Goal: Use online tool/utility: Utilize a website feature to perform a specific function

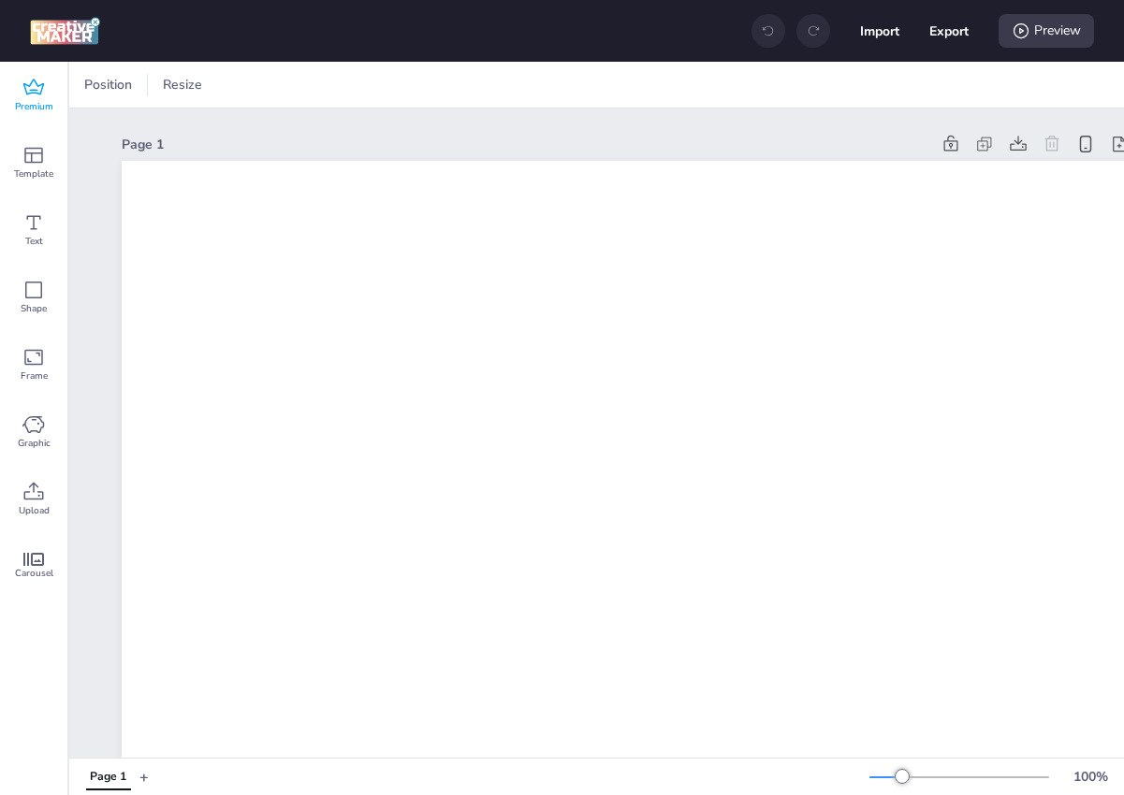
click at [35, 101] on span "Premium" at bounding box center [34, 106] width 38 height 15
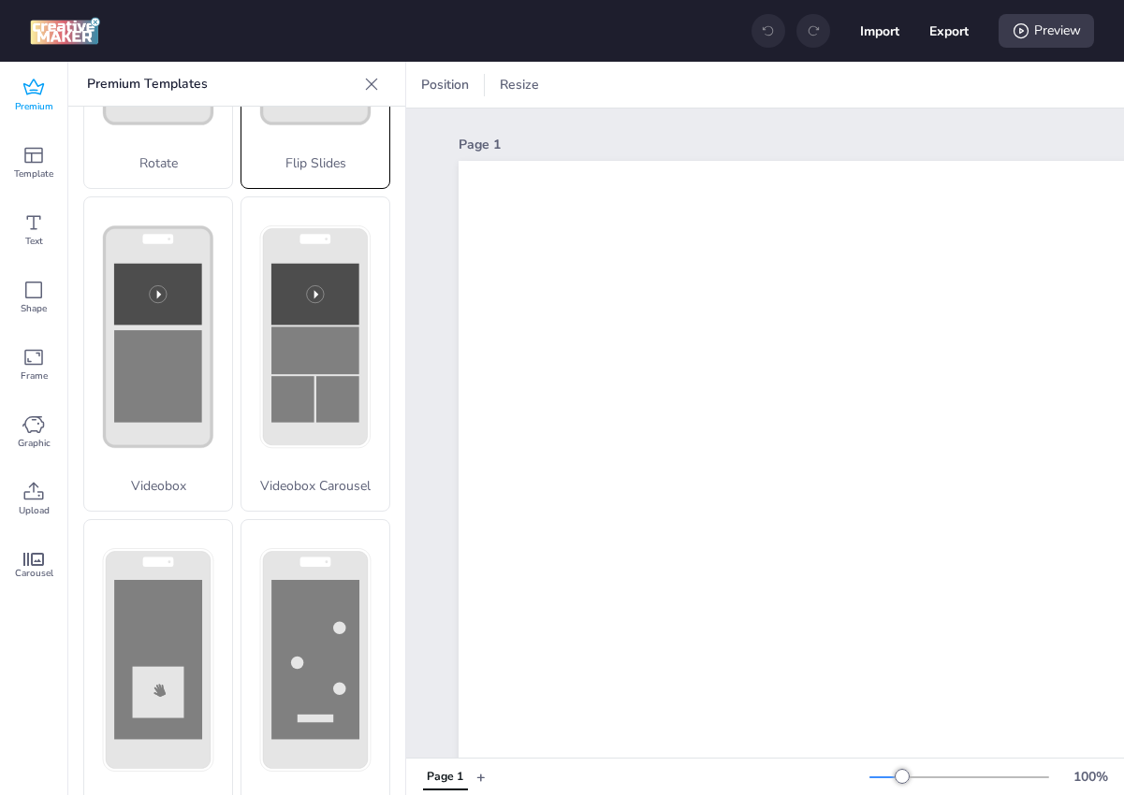
scroll to position [628, 0]
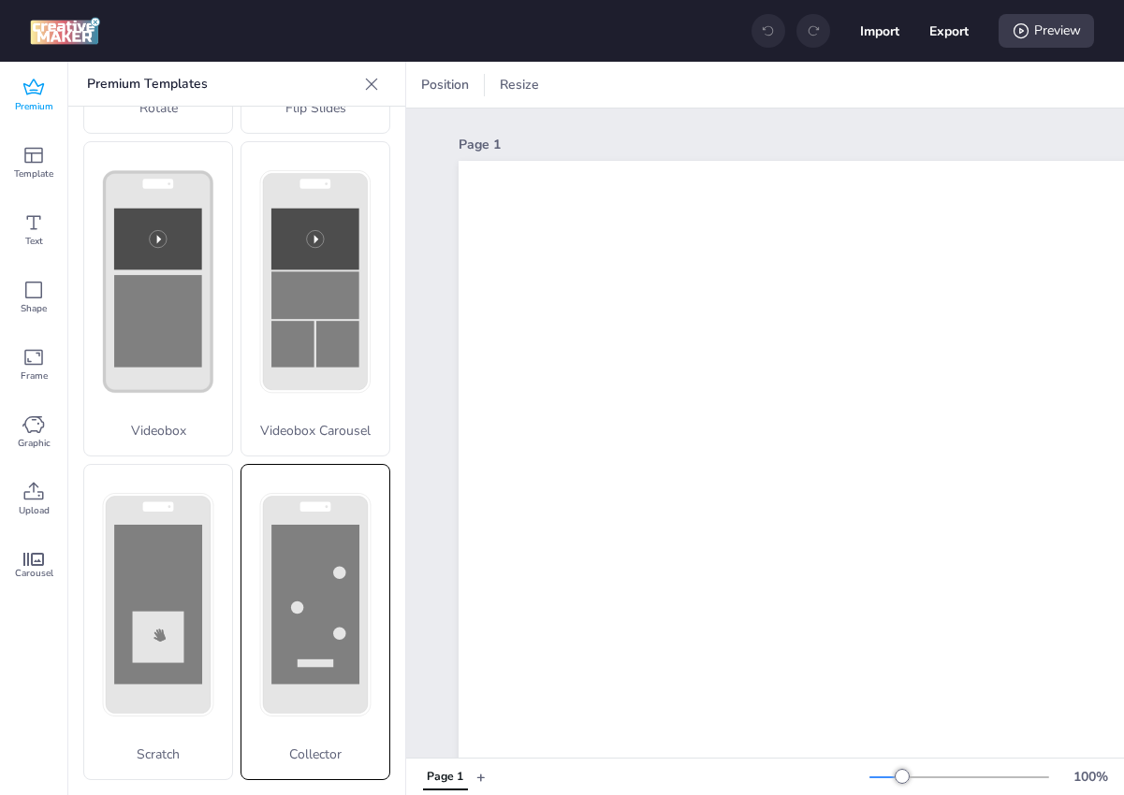
click at [280, 634] on rect at bounding box center [315, 604] width 88 height 159
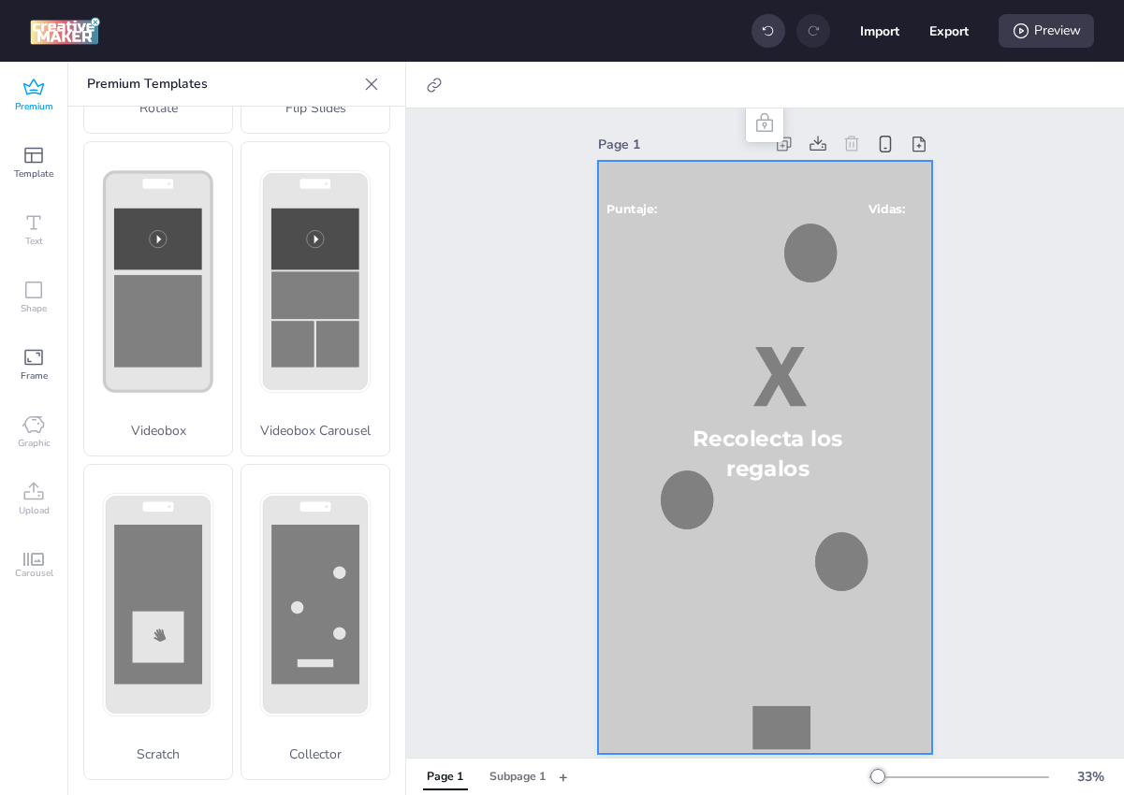
click at [647, 352] on div at bounding box center [764, 457] width 333 height 593
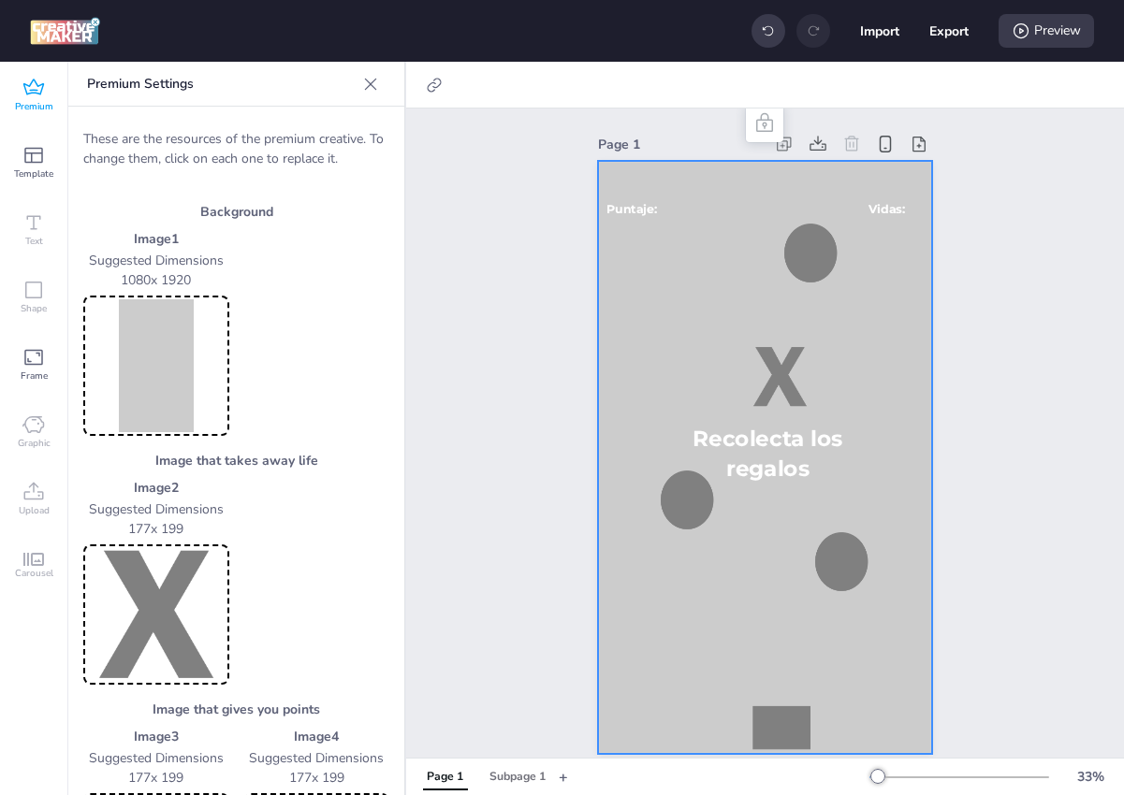
click at [191, 365] on img at bounding box center [156, 365] width 138 height 133
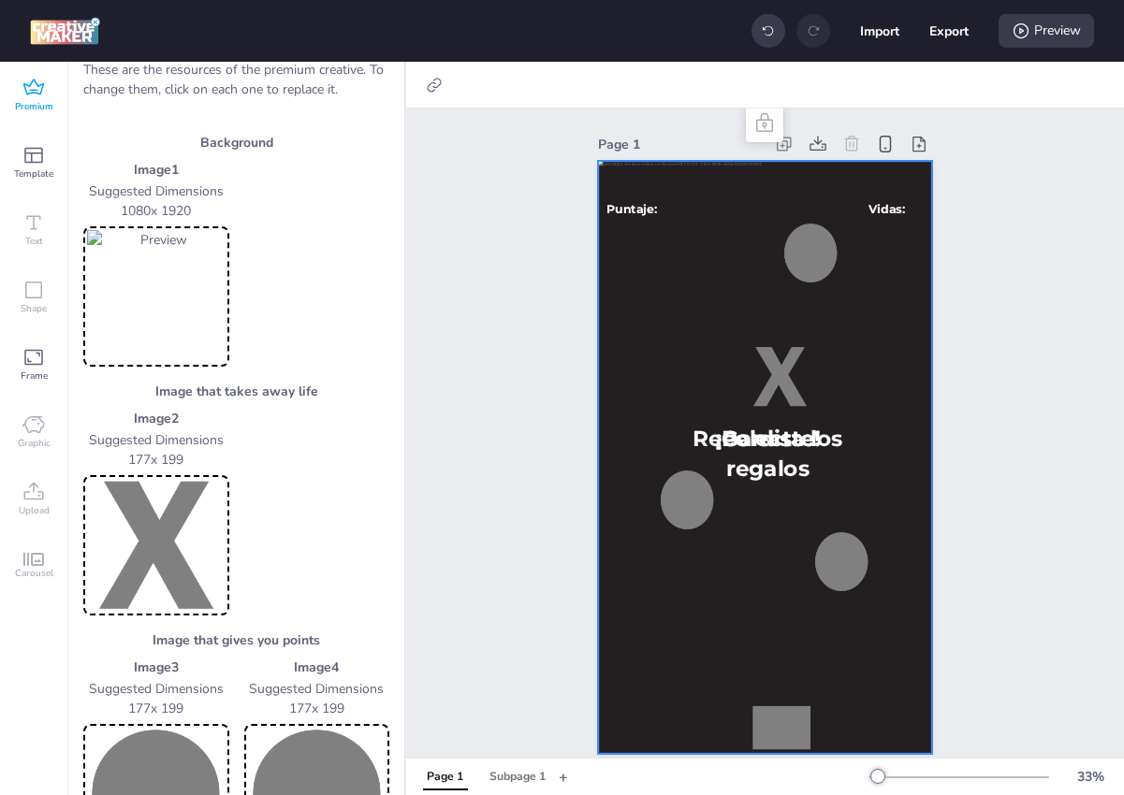
scroll to position [70, 0]
click at [181, 578] on img at bounding box center [156, 544] width 138 height 133
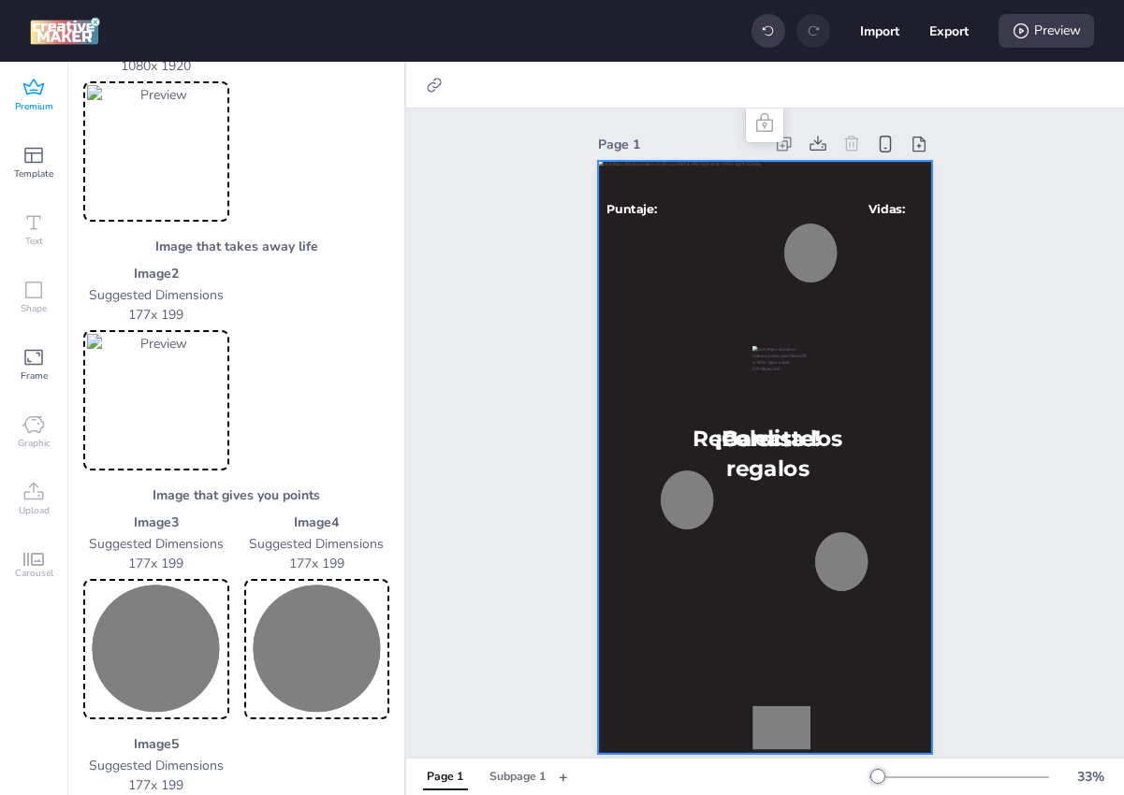
scroll to position [252, 0]
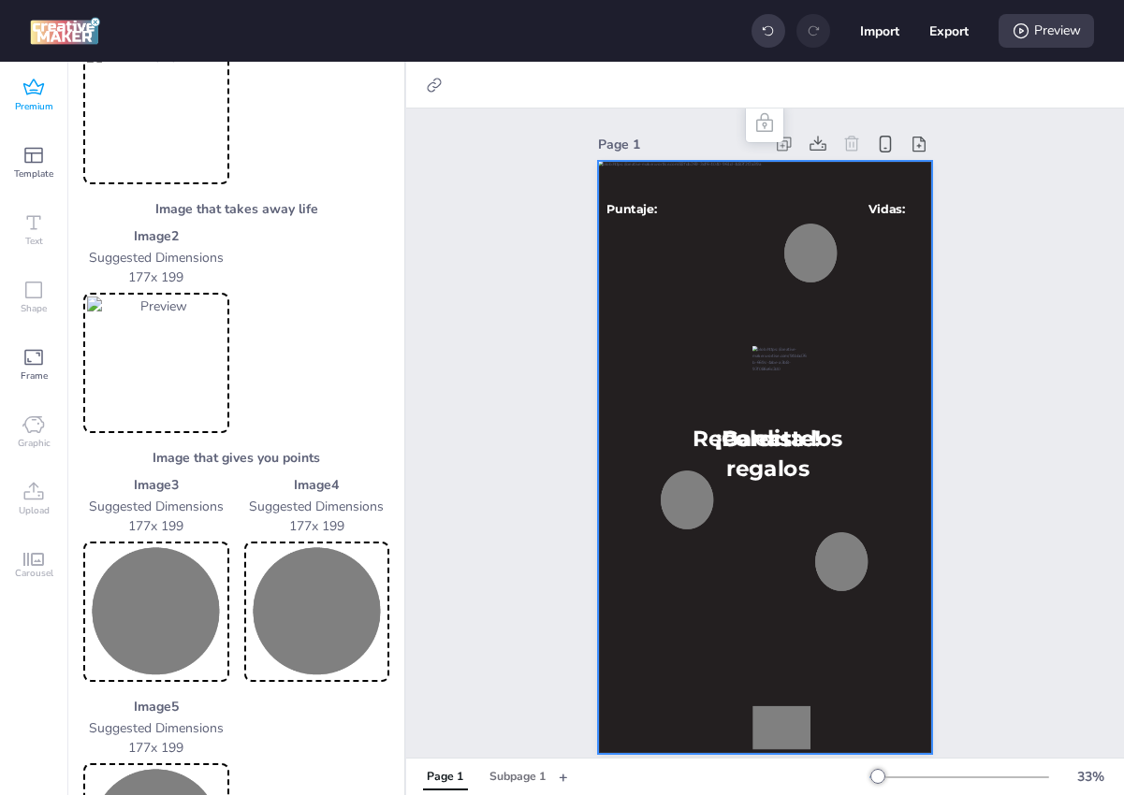
click at [85, 335] on div at bounding box center [156, 363] width 146 height 140
click at [153, 389] on img at bounding box center [156, 363] width 138 height 133
click at [154, 347] on img at bounding box center [156, 363] width 138 height 133
click at [148, 344] on img at bounding box center [156, 363] width 138 height 133
click at [160, 336] on img at bounding box center [156, 363] width 138 height 133
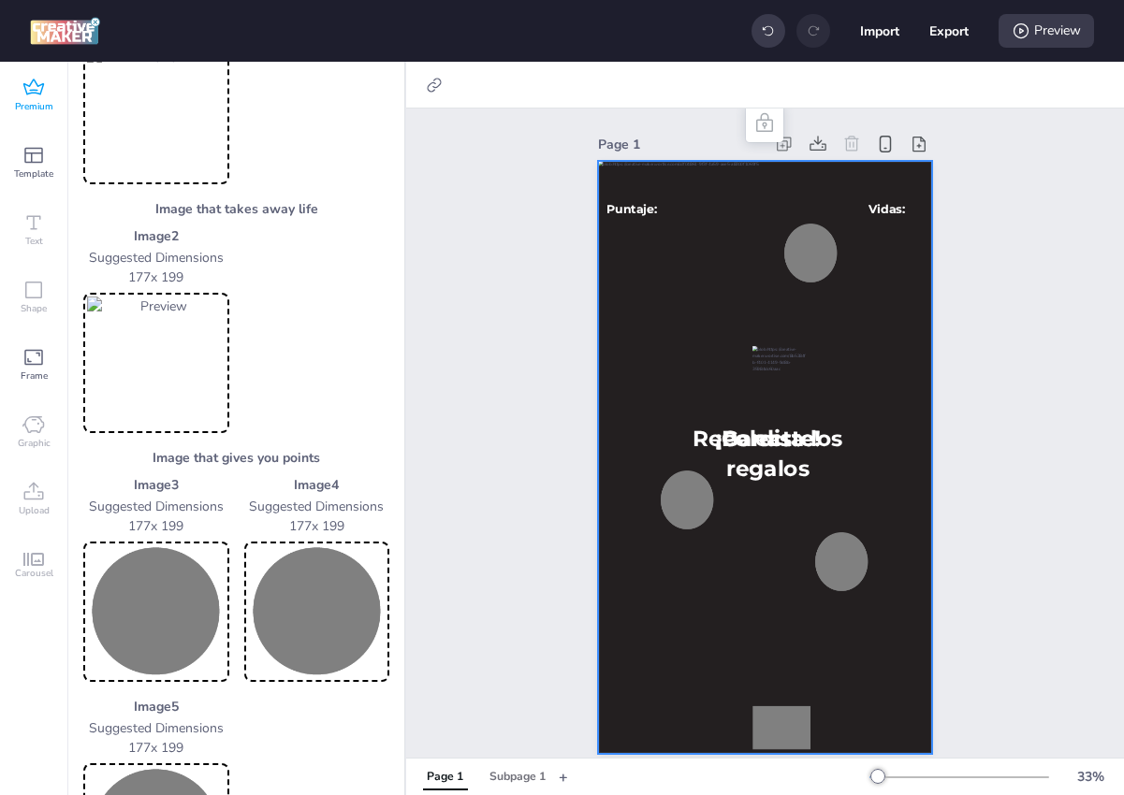
click at [162, 637] on img at bounding box center [156, 611] width 138 height 133
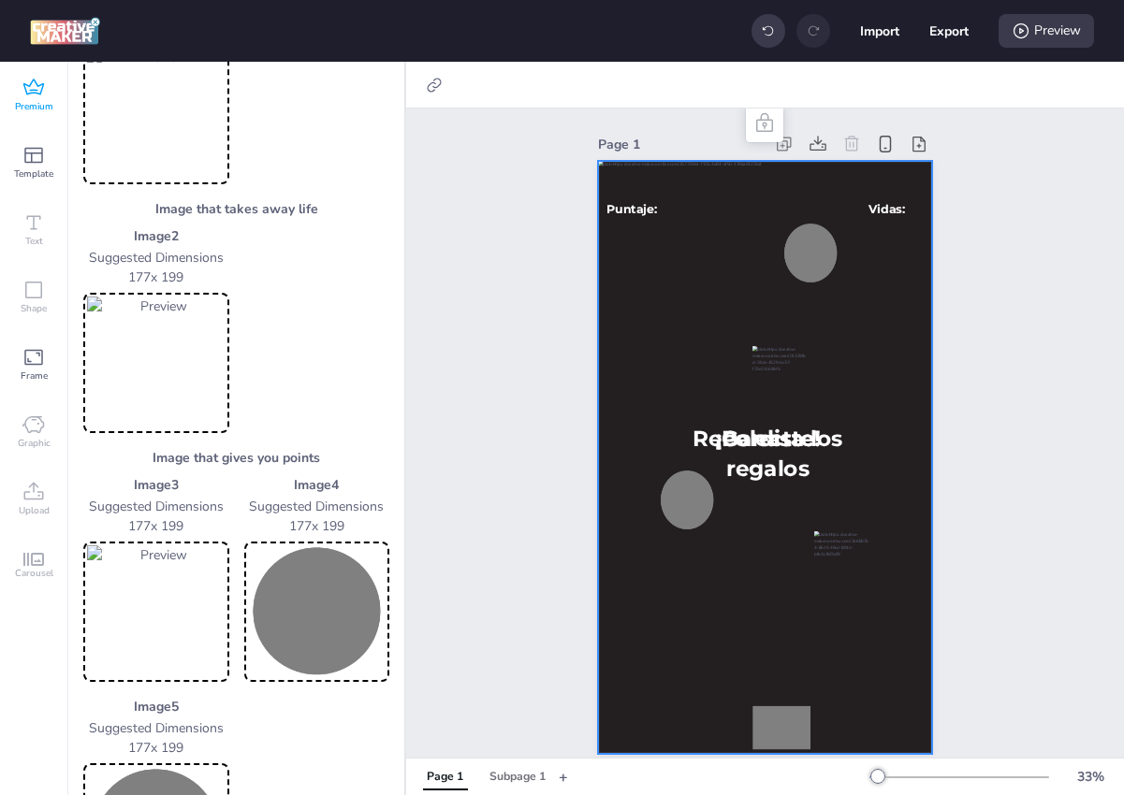
click at [338, 601] on img at bounding box center [317, 611] width 138 height 133
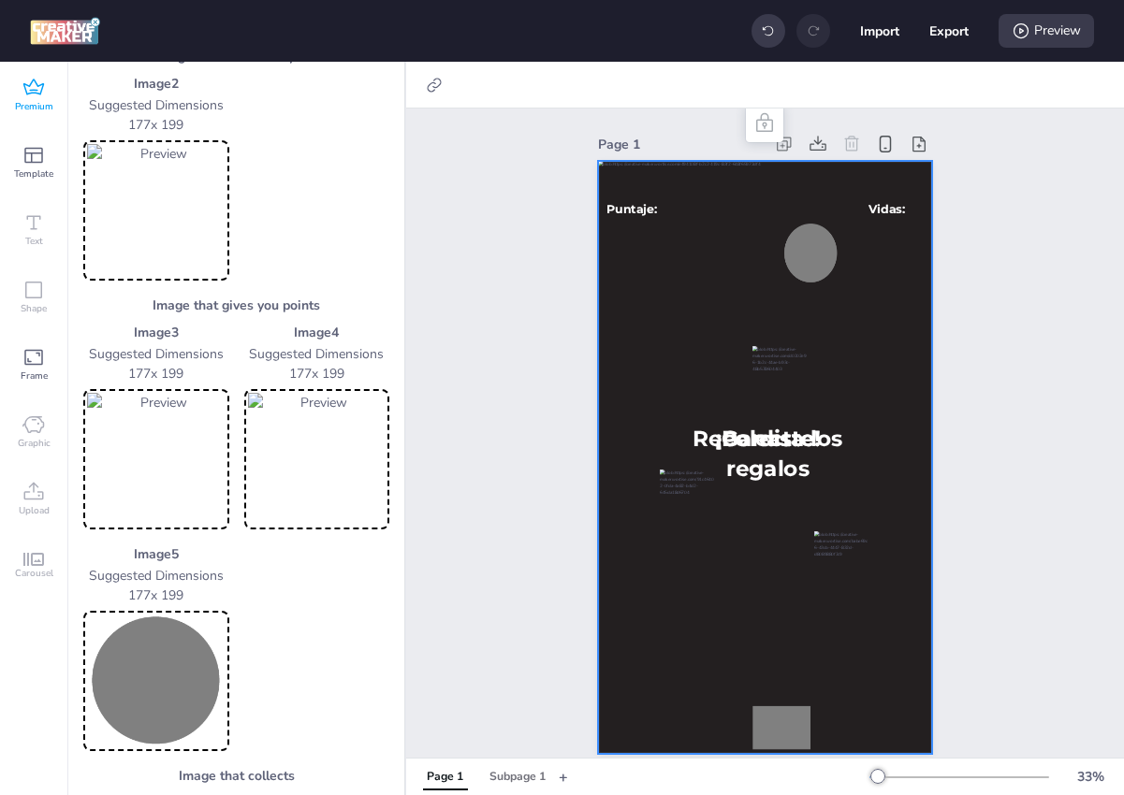
scroll to position [454, 0]
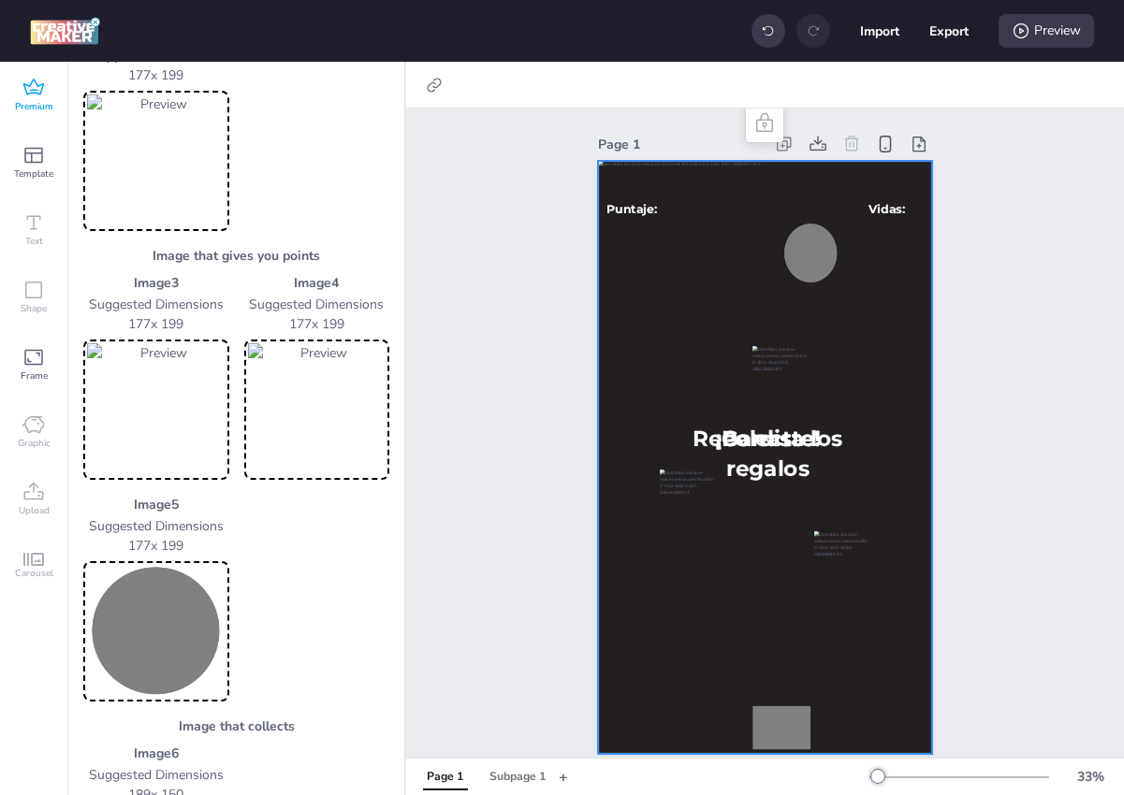
click at [182, 613] on img at bounding box center [156, 631] width 138 height 133
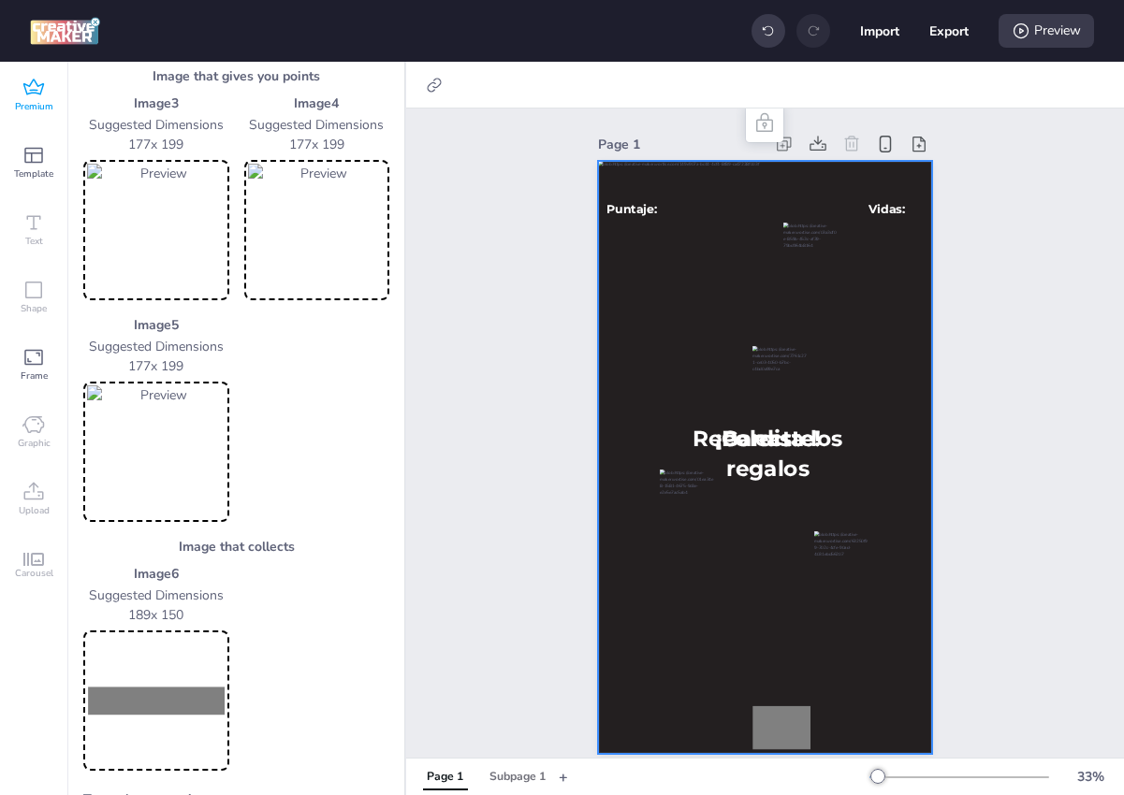
scroll to position [916, 0]
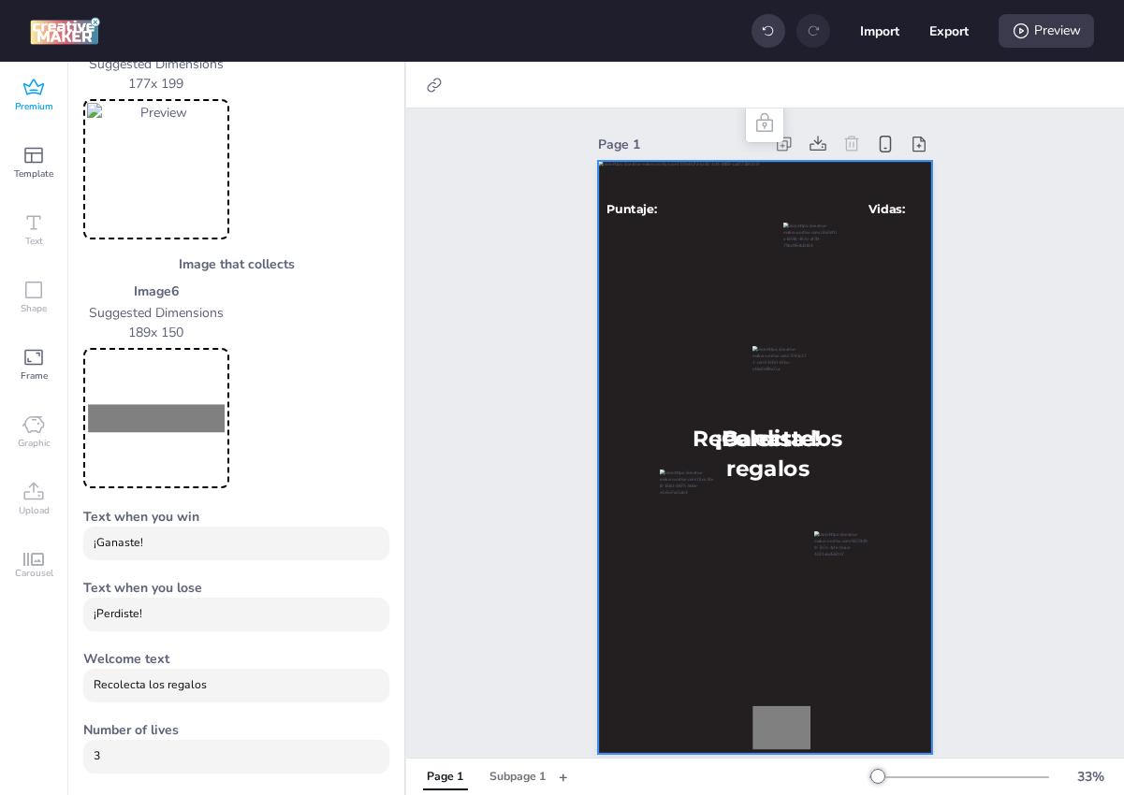
click at [191, 411] on img at bounding box center [156, 418] width 138 height 133
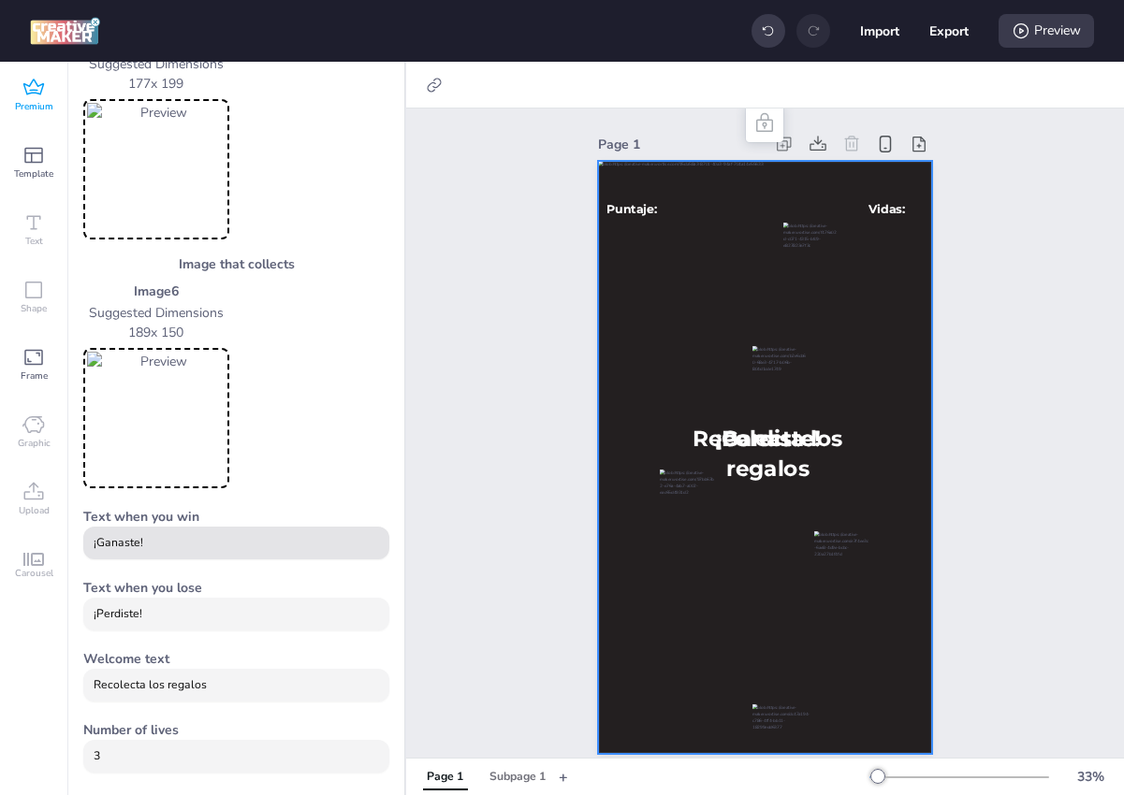
click at [119, 542] on input "¡Ganaste!" at bounding box center [237, 543] width 286 height 17
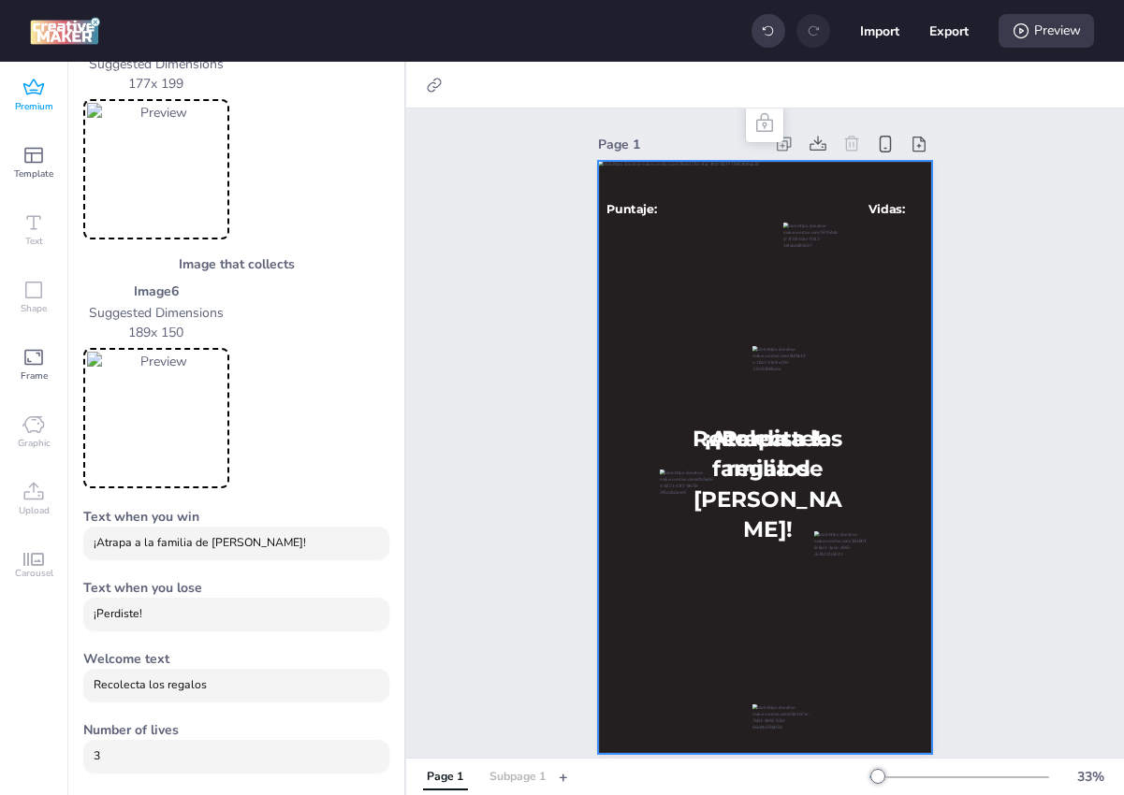
type input "¡Atrapa a la familia de [PERSON_NAME]!"
click at [513, 773] on div "Subpage 1" at bounding box center [517, 777] width 56 height 17
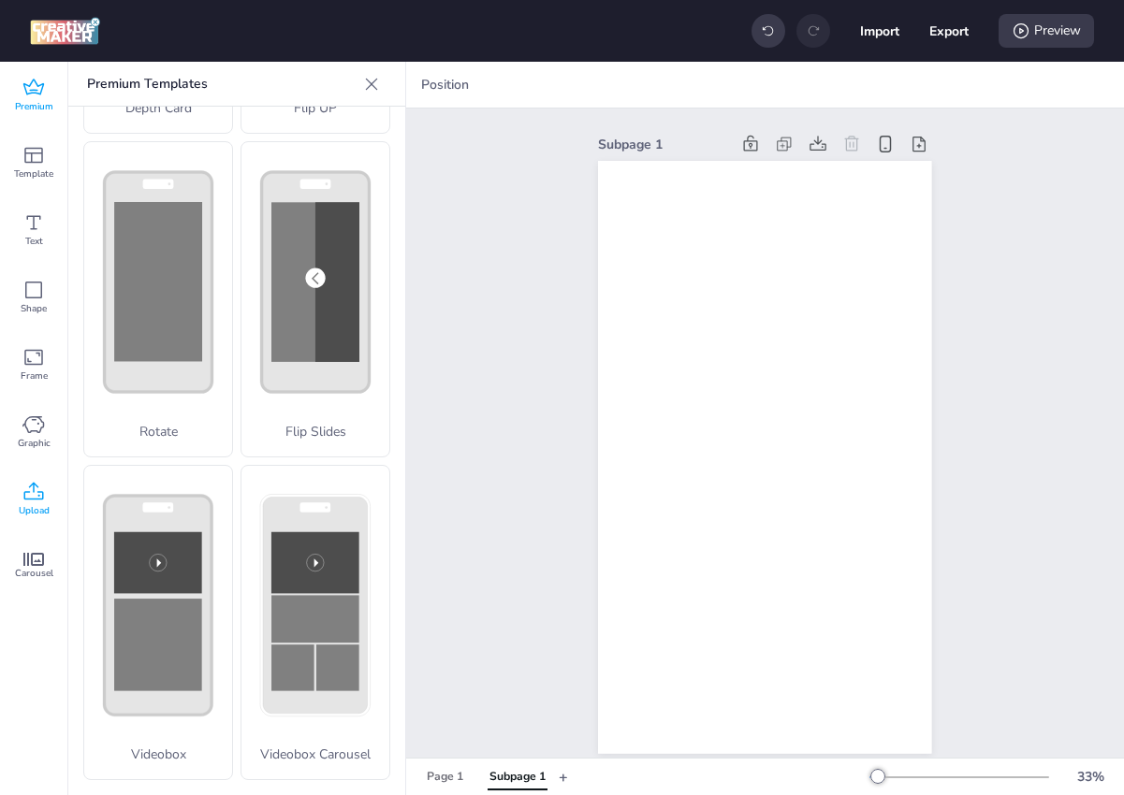
click at [41, 486] on icon at bounding box center [33, 492] width 22 height 22
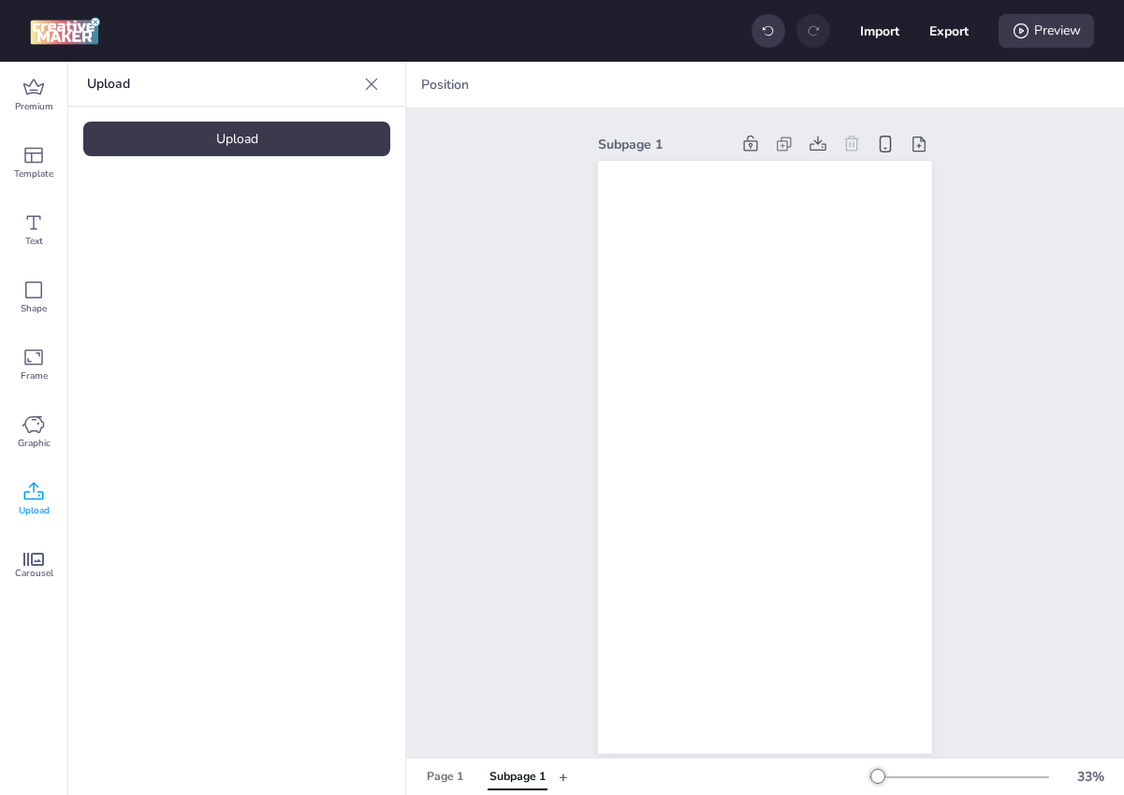
click at [243, 153] on div "Upload" at bounding box center [236, 139] width 307 height 35
click at [206, 270] on div at bounding box center [158, 261] width 150 height 150
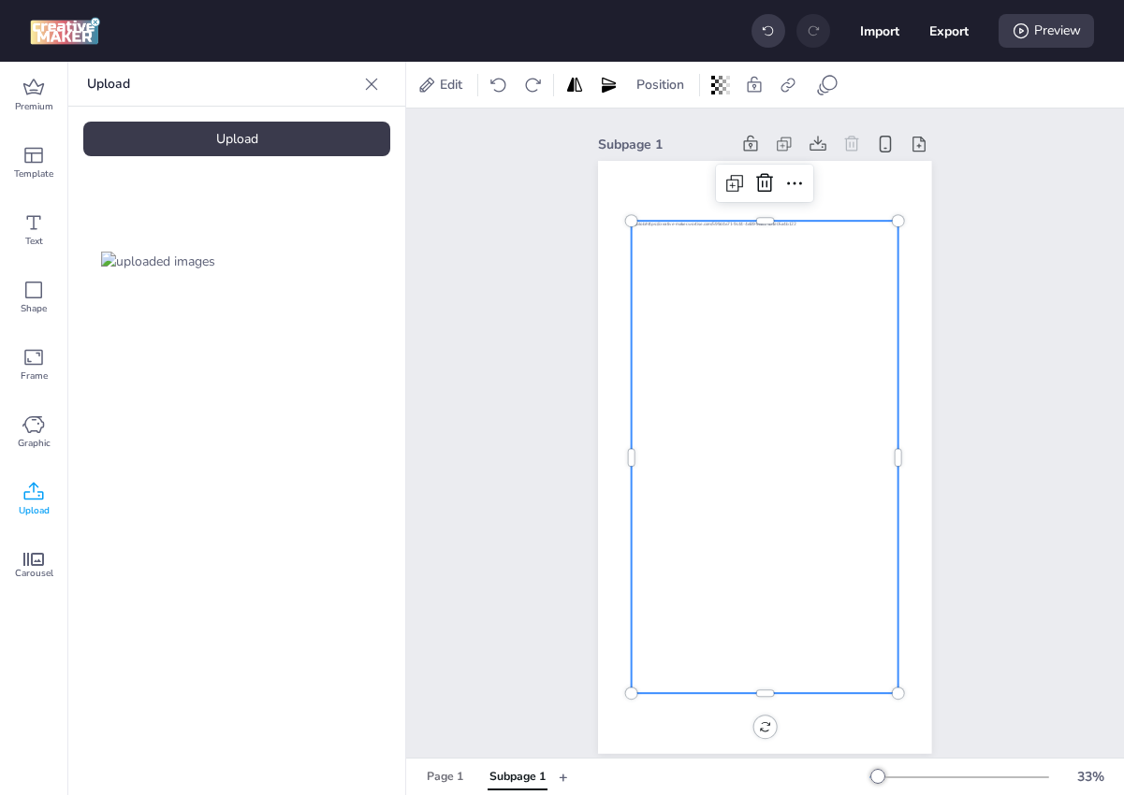
drag, startPoint x: 258, startPoint y: 270, endPoint x: 467, endPoint y: 317, distance: 213.8
click at [454, 311] on div "Premium Template Text Shape Frame Graphic Upload Carousel Upload Upload Edit Po…" at bounding box center [562, 428] width 1124 height 733
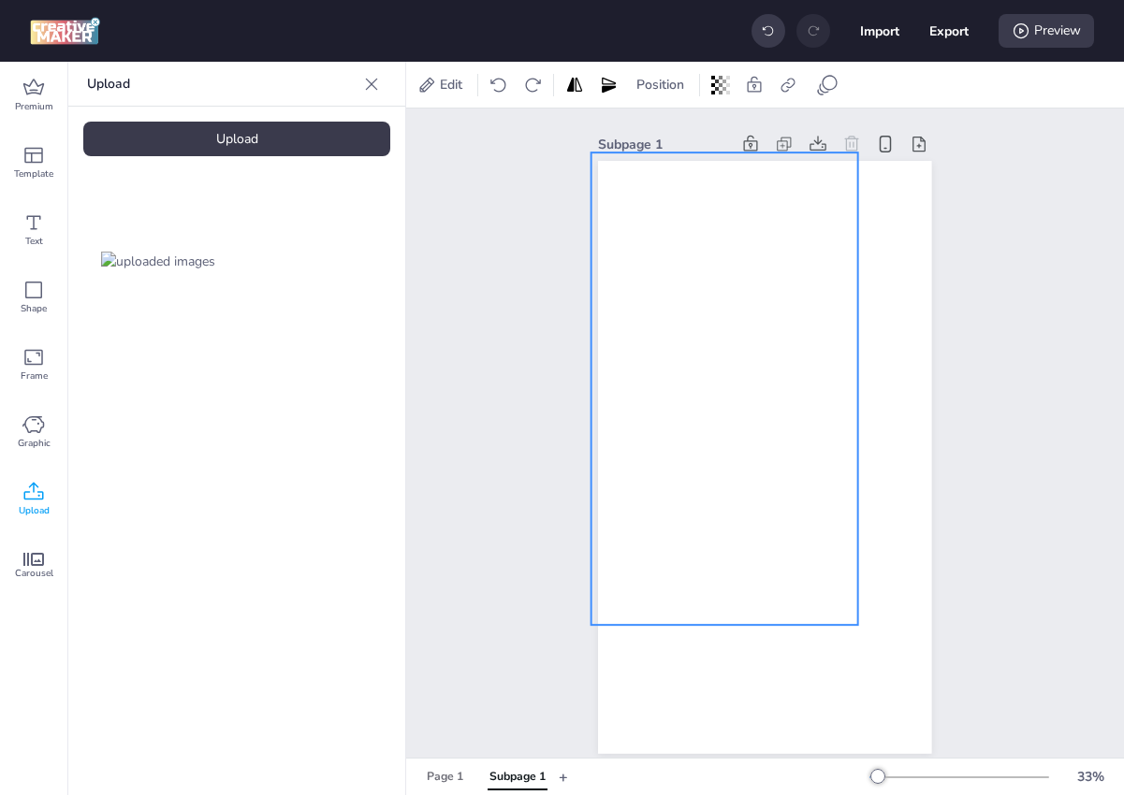
drag, startPoint x: 683, startPoint y: 361, endPoint x: 643, endPoint y: 289, distance: 82.5
click at [643, 289] on div at bounding box center [724, 388] width 267 height 472
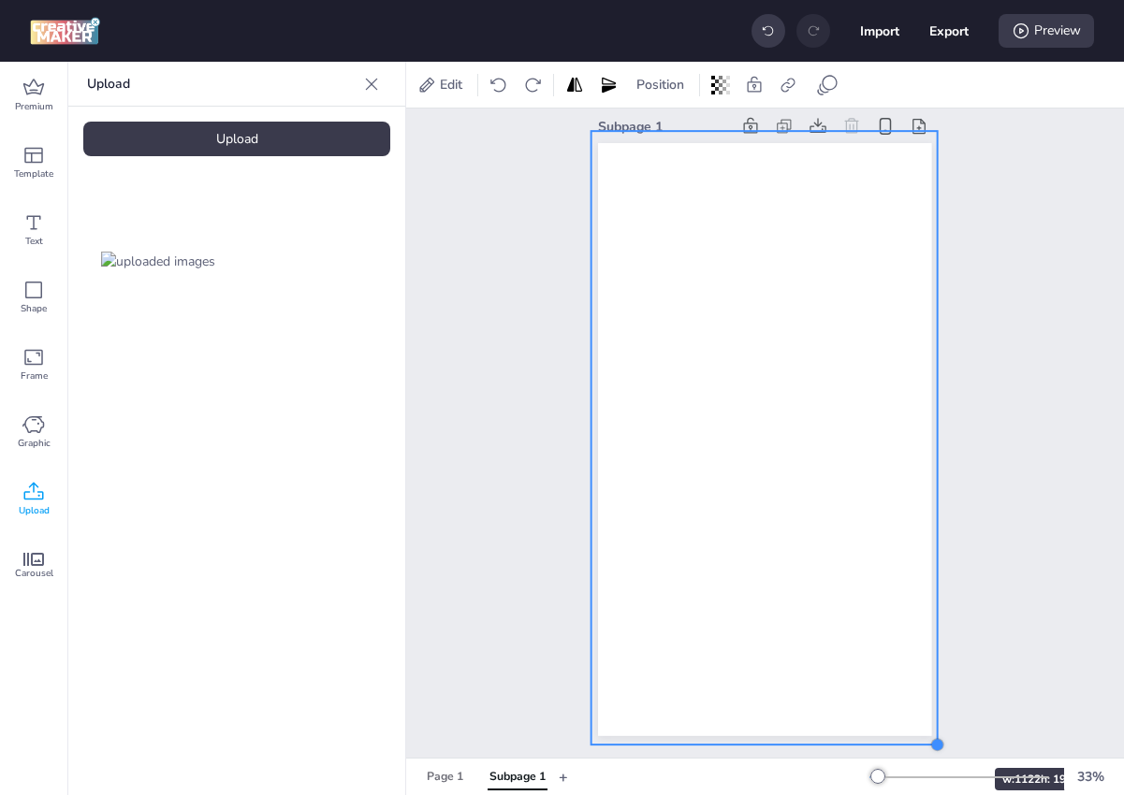
drag, startPoint x: 859, startPoint y: 604, endPoint x: 938, endPoint y: 734, distance: 152.4
click at [938, 734] on div "Subpage 1" at bounding box center [764, 425] width 438 height 668
click at [1025, 27] on icon at bounding box center [1020, 30] width 15 height 15
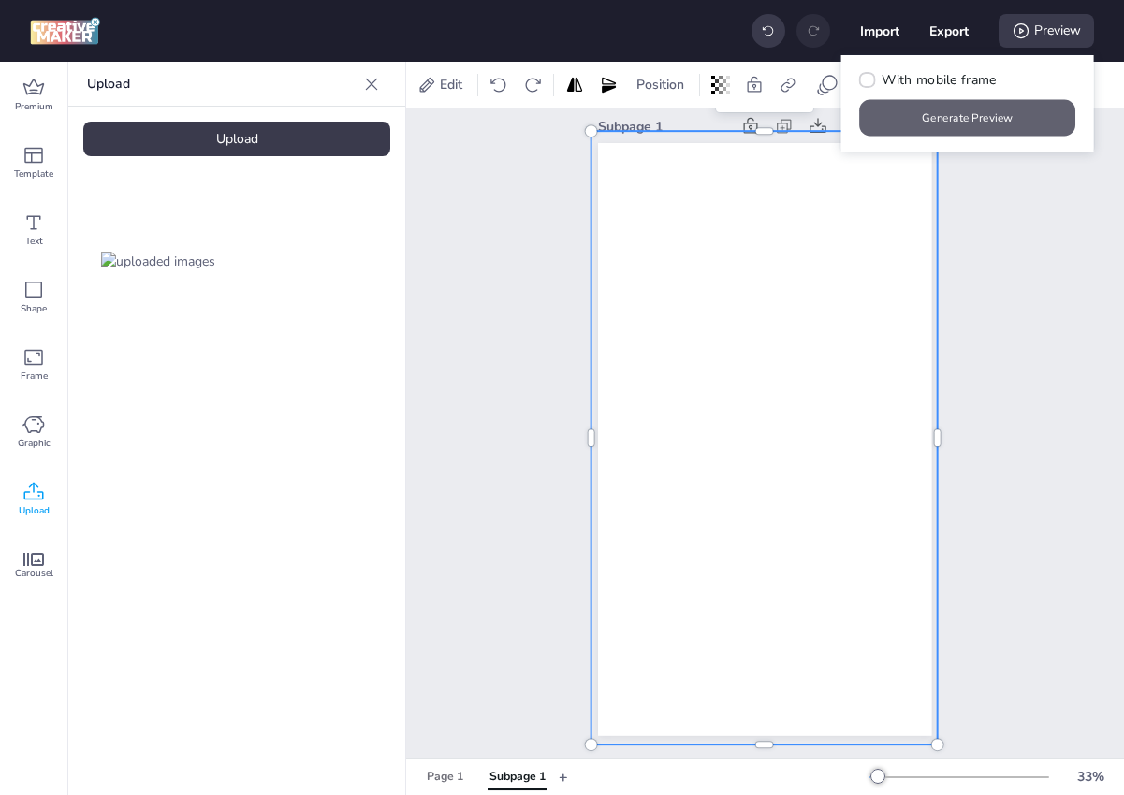
click at [950, 115] on button "Generate Preview" at bounding box center [968, 118] width 216 height 36
click at [864, 80] on icon at bounding box center [867, 80] width 13 height 10
click at [864, 81] on input "With mobile frame" at bounding box center [864, 87] width 12 height 12
checkbox input "true"
click at [906, 118] on button "Generate Preview" at bounding box center [967, 117] width 223 height 37
